Goal: Task Accomplishment & Management: Use online tool/utility

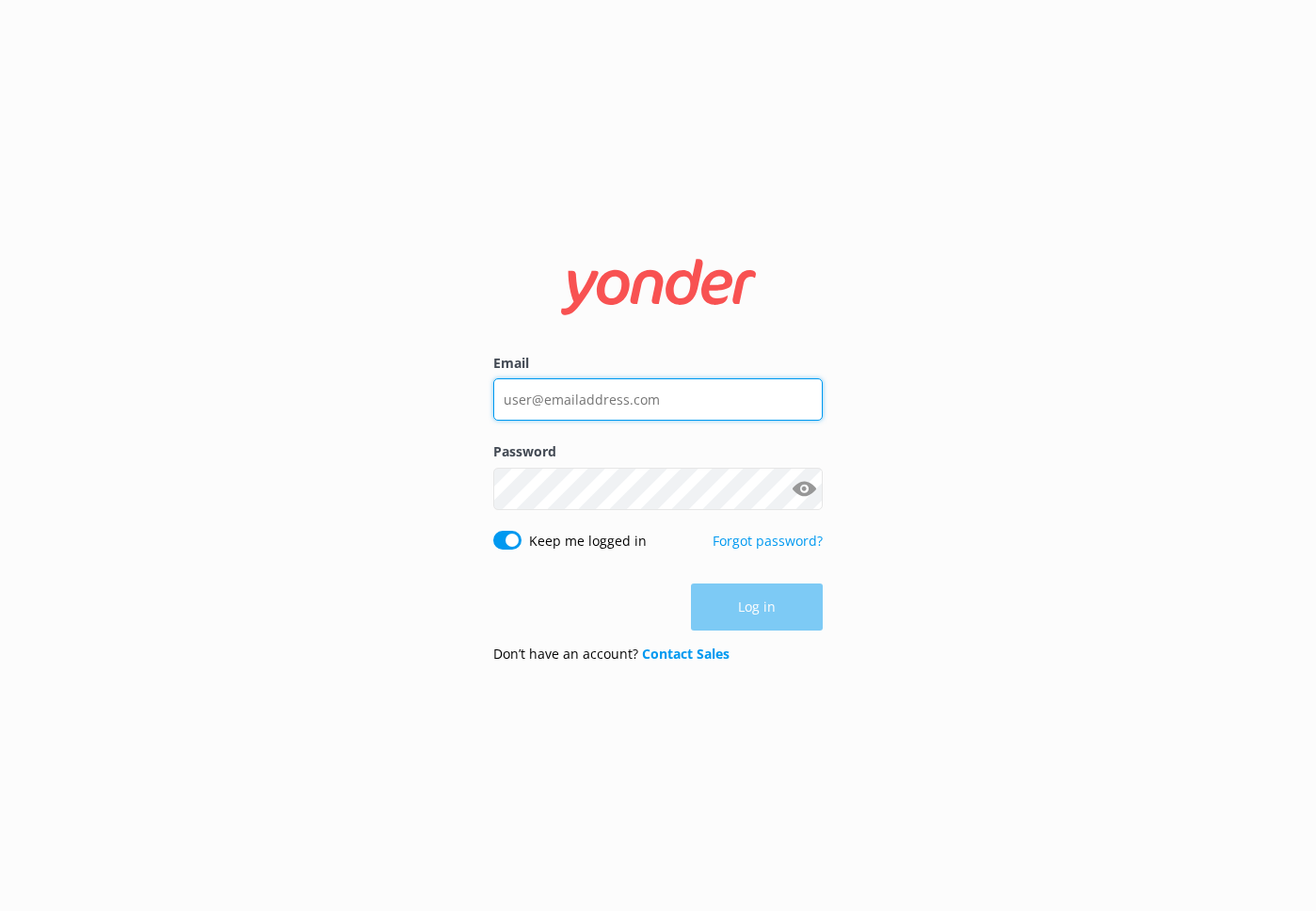
type input "[PERSON_NAME][EMAIL_ADDRESS][PERSON_NAME][DOMAIN_NAME]"
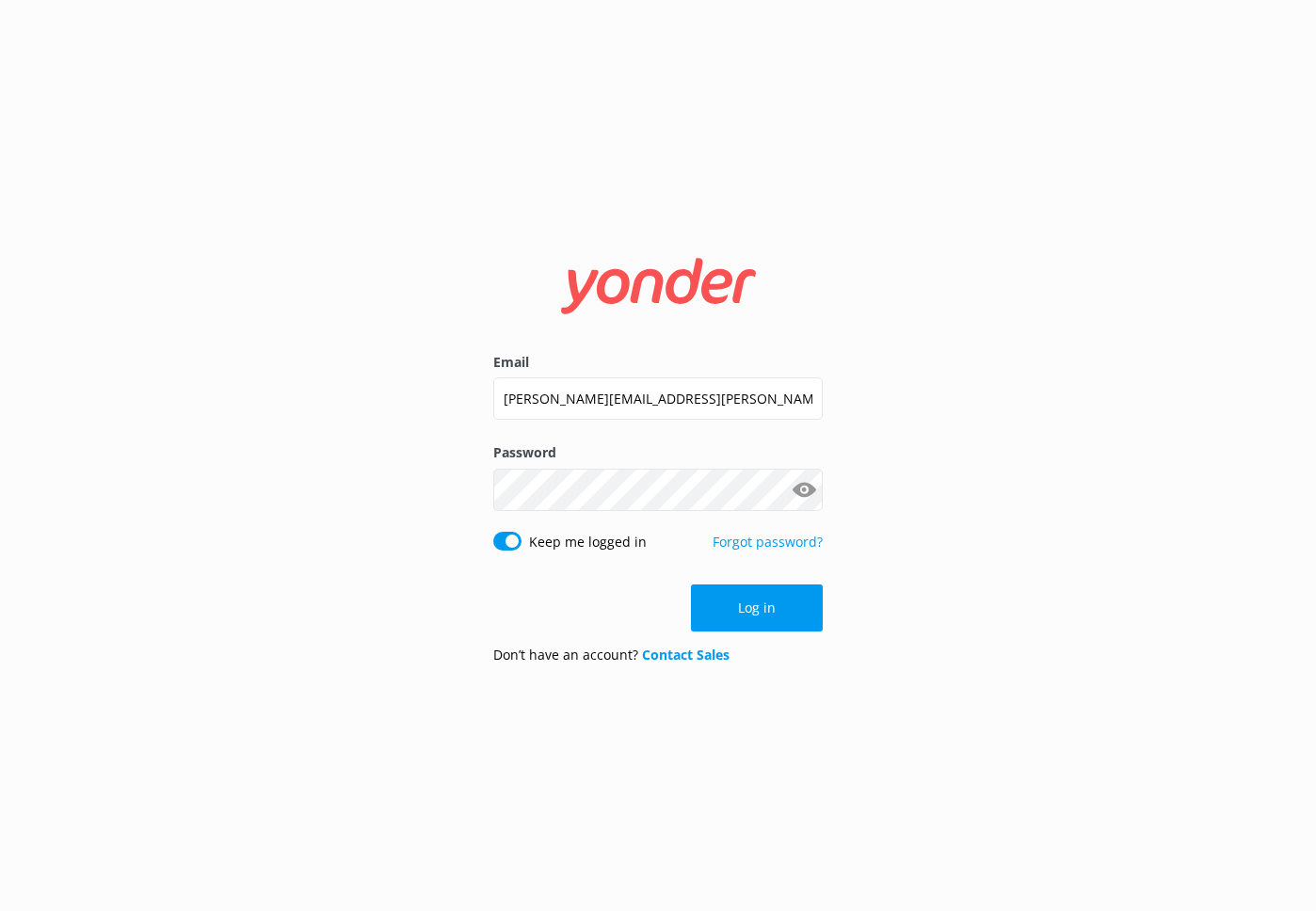
click at [729, 612] on div "Log in" at bounding box center [658, 608] width 329 height 47
click at [738, 609] on button "Log in" at bounding box center [756, 608] width 132 height 47
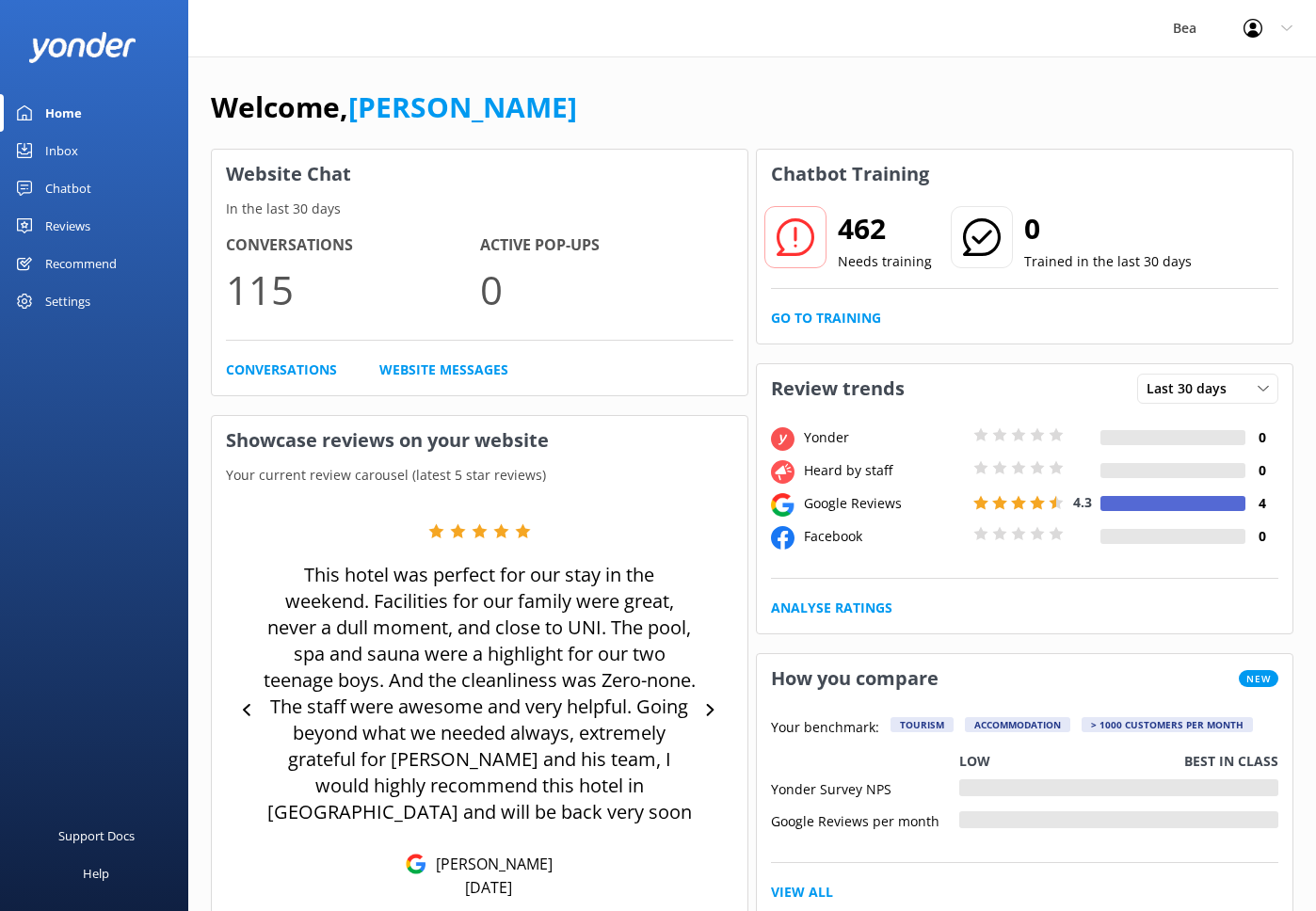
click at [52, 190] on div "Chatbot" at bounding box center [68, 188] width 46 height 38
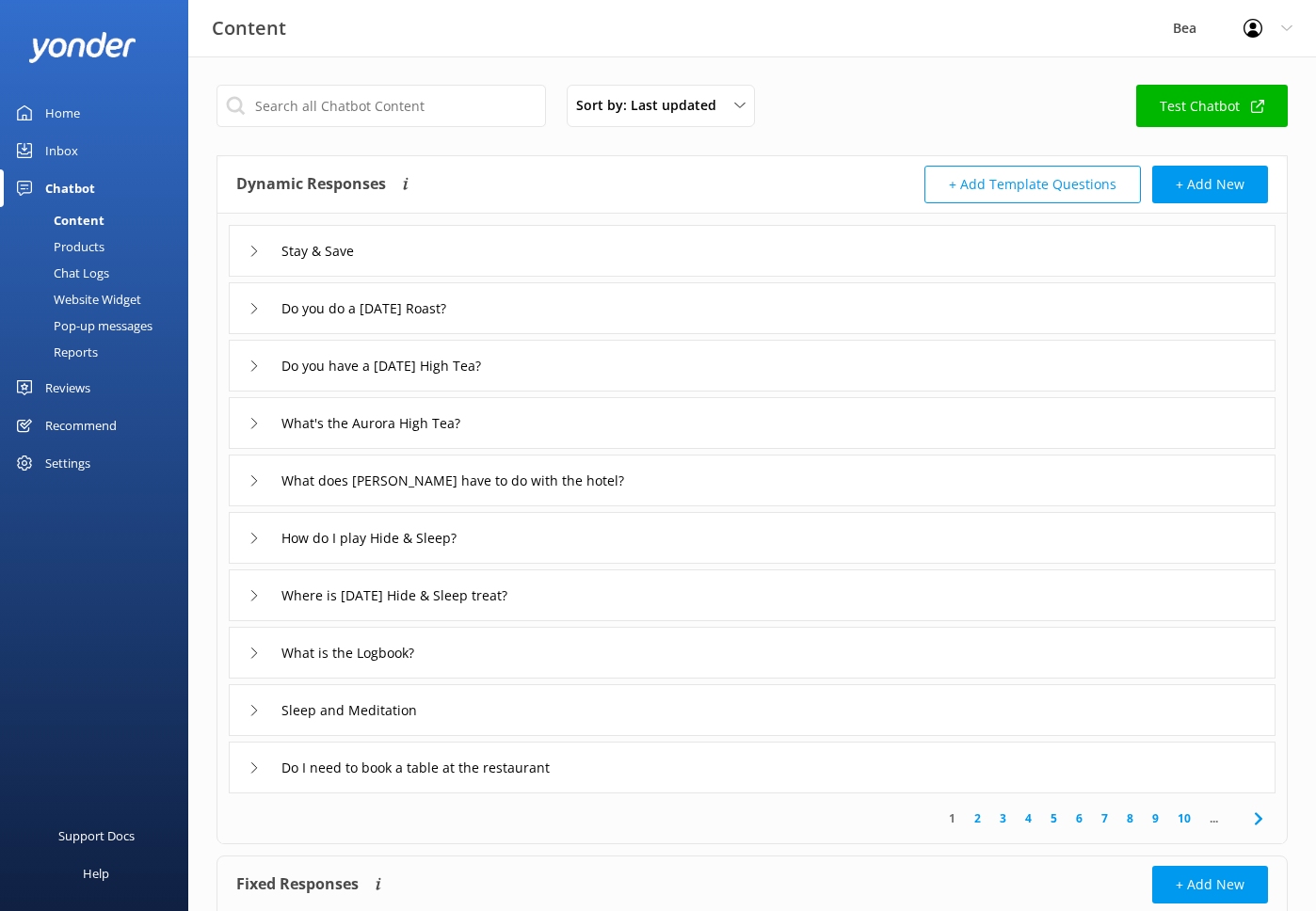
click at [75, 357] on div "Reports" at bounding box center [54, 352] width 86 height 27
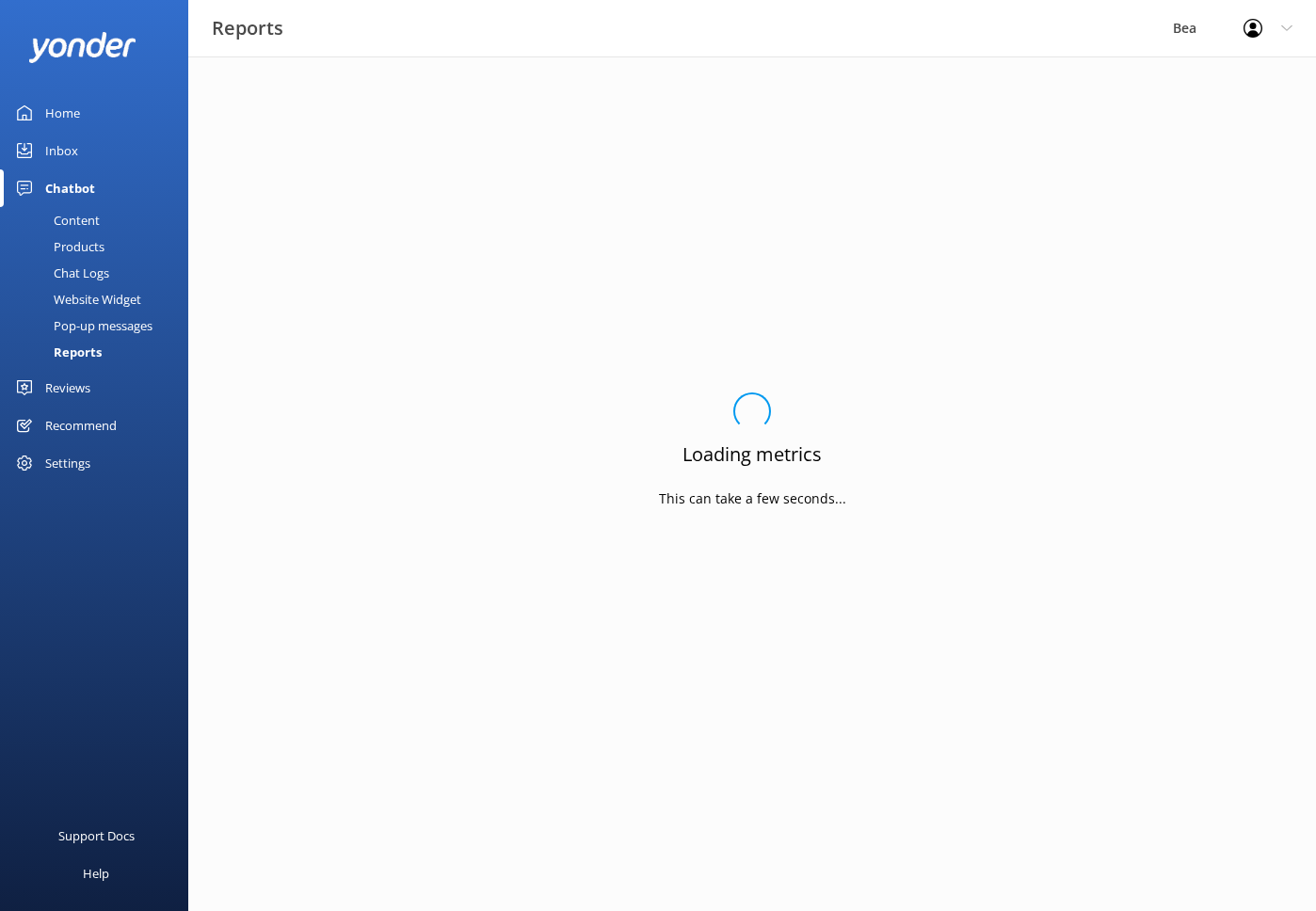
drag, startPoint x: 68, startPoint y: 352, endPoint x: 80, endPoint y: 353, distance: 12.0
click at [68, 352] on div "Reports" at bounding box center [56, 352] width 90 height 27
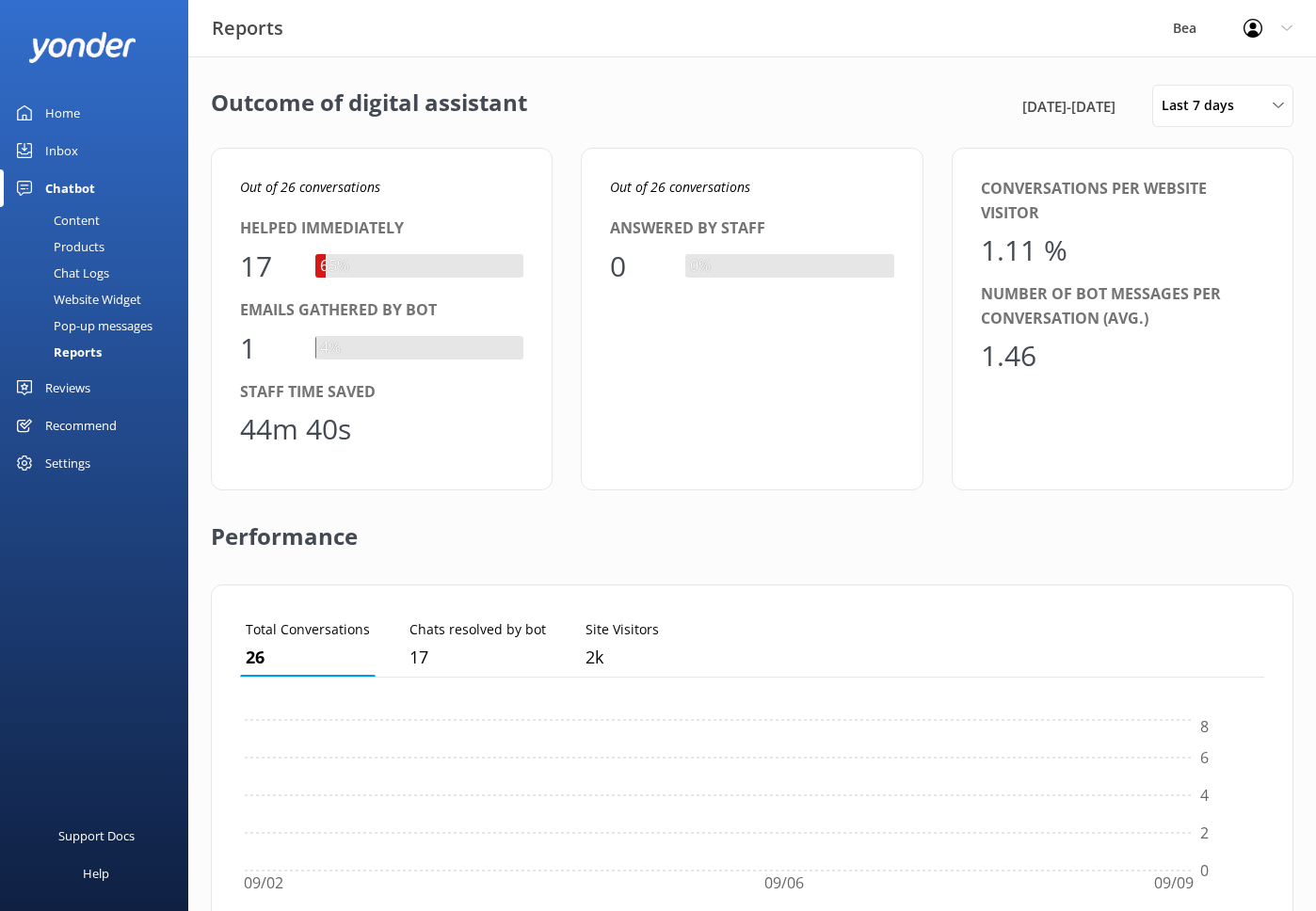
scroll to position [189, 1024]
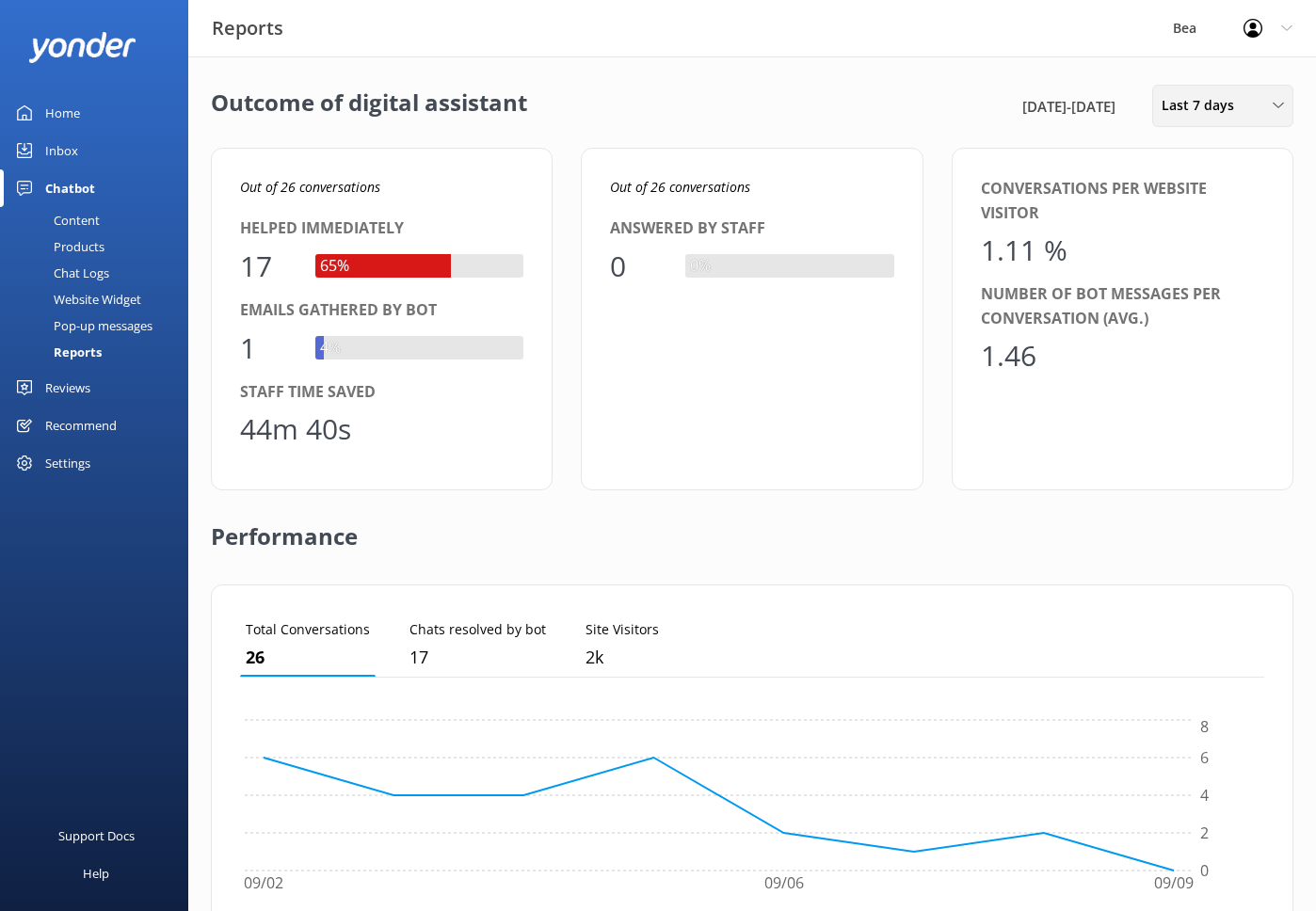
click at [1208, 98] on span "Last 7 days" at bounding box center [1203, 105] width 83 height 21
click at [1199, 225] on div "Last month" at bounding box center [1194, 227] width 63 height 19
